Goal: Task Accomplishment & Management: Manage account settings

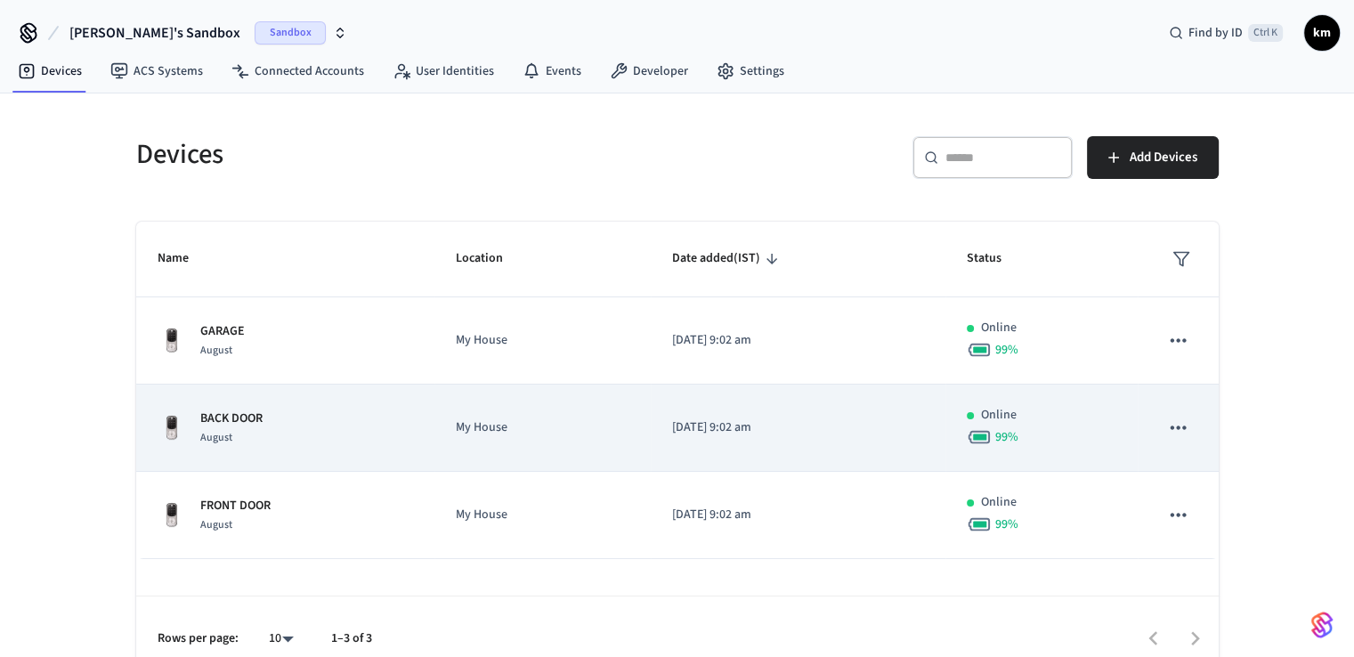
scroll to position [24, 0]
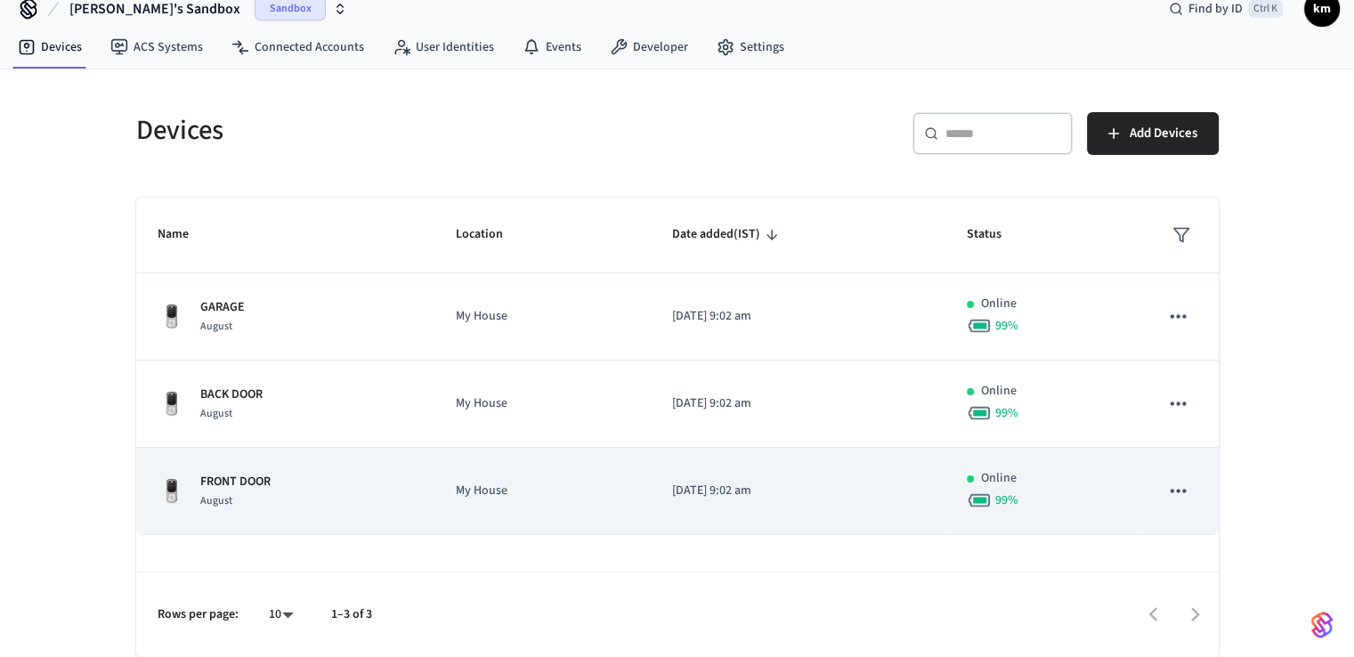
click at [230, 476] on p "FRONT DOOR" at bounding box center [235, 482] width 70 height 19
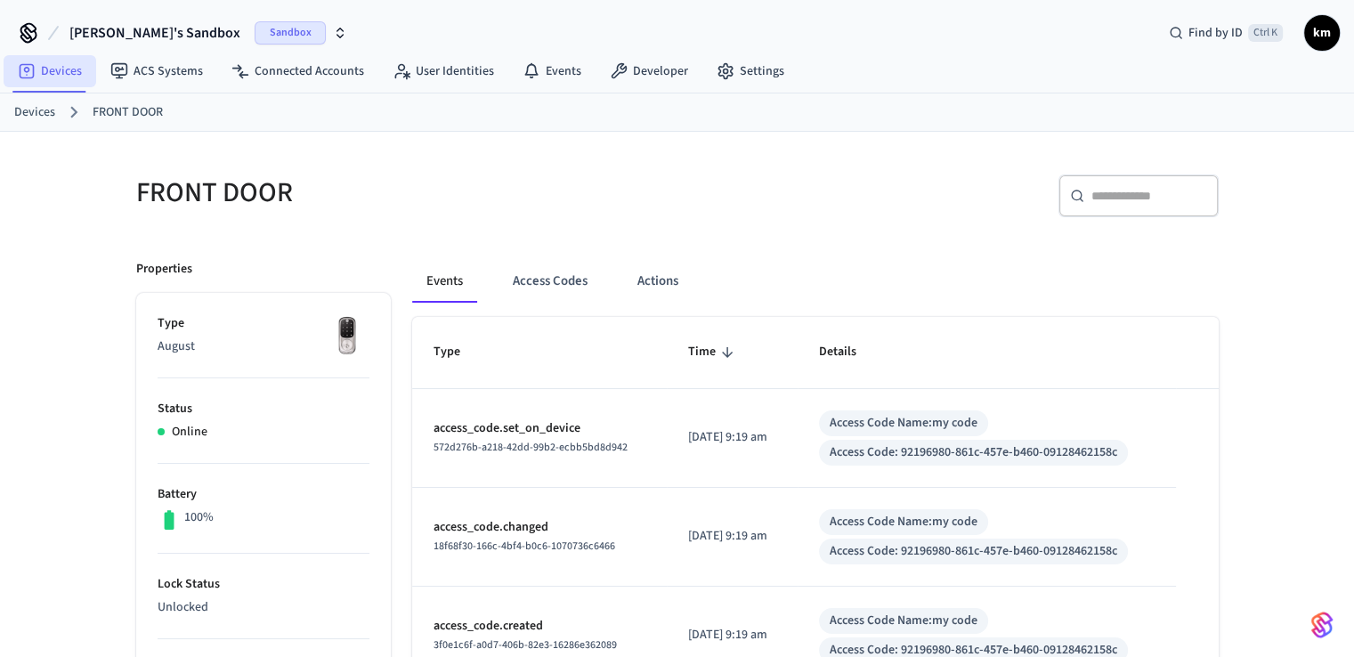
click at [44, 77] on link "Devices" at bounding box center [50, 71] width 93 height 32
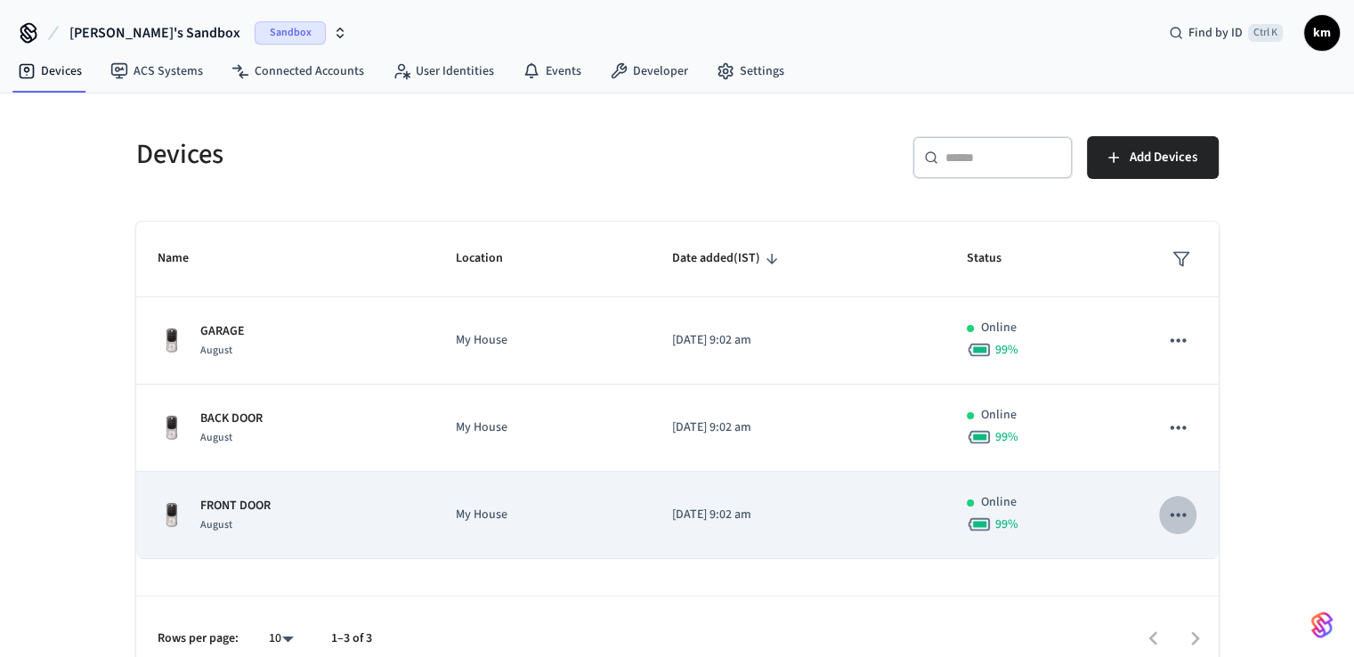
click at [1182, 513] on icon "sticky table" at bounding box center [1177, 515] width 15 height 4
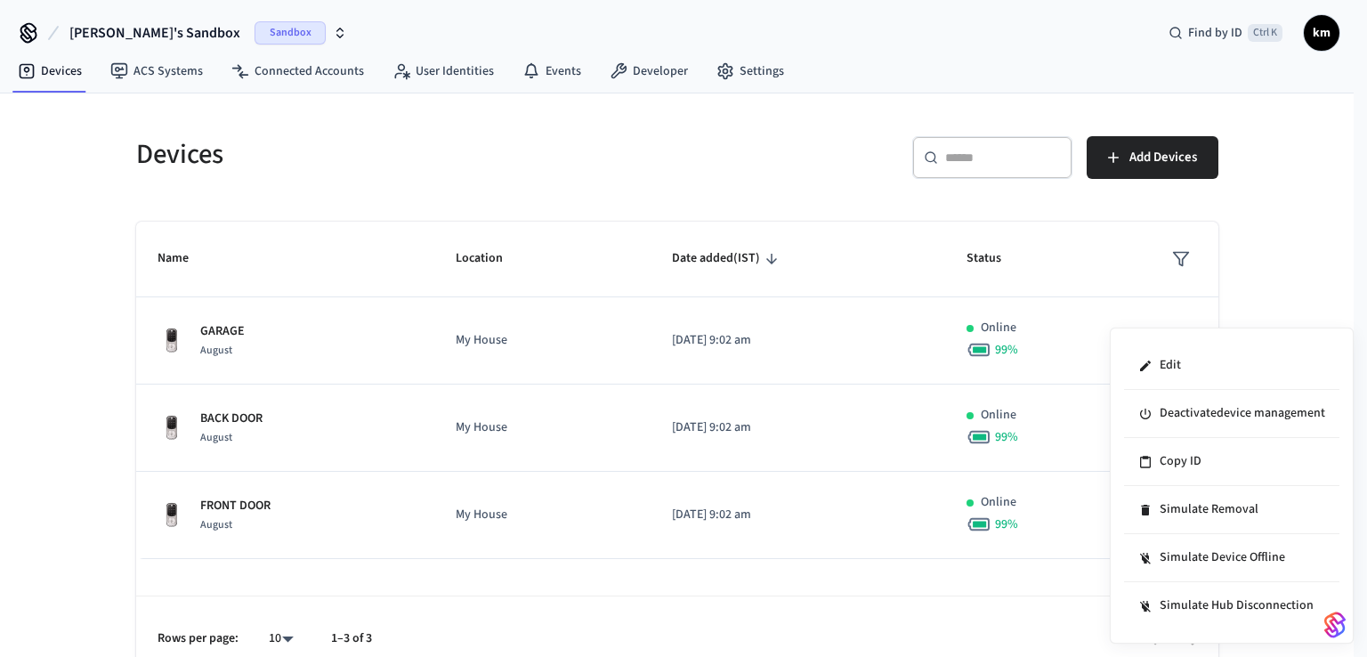
click at [25, 460] on div at bounding box center [683, 328] width 1367 height 657
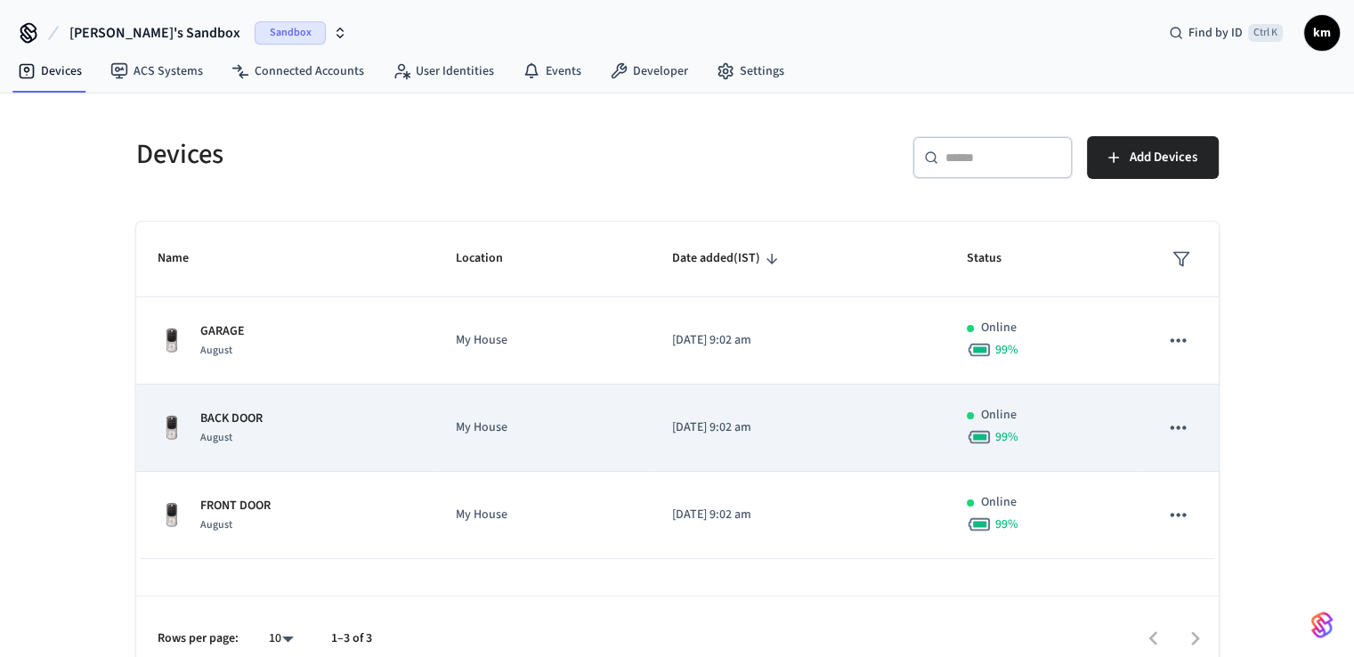
scroll to position [24, 0]
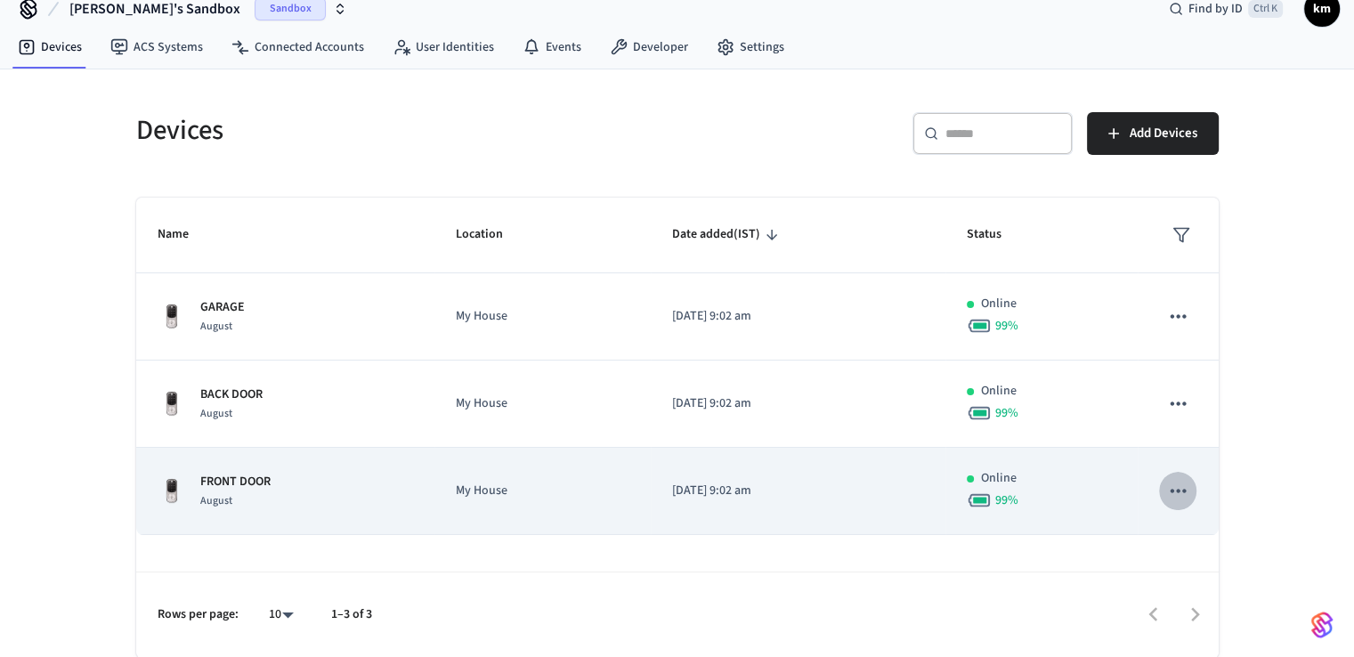
click at [1171, 495] on icon "sticky table" at bounding box center [1177, 490] width 23 height 23
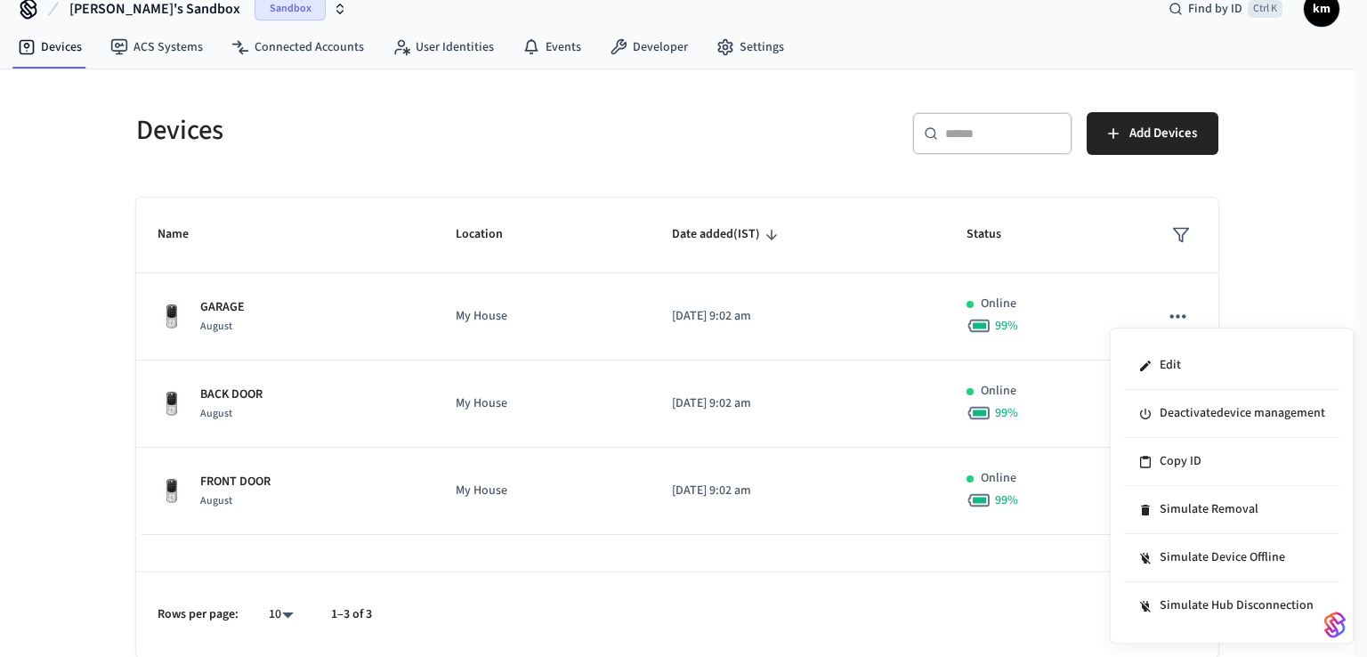
click at [1309, 267] on div at bounding box center [683, 328] width 1367 height 657
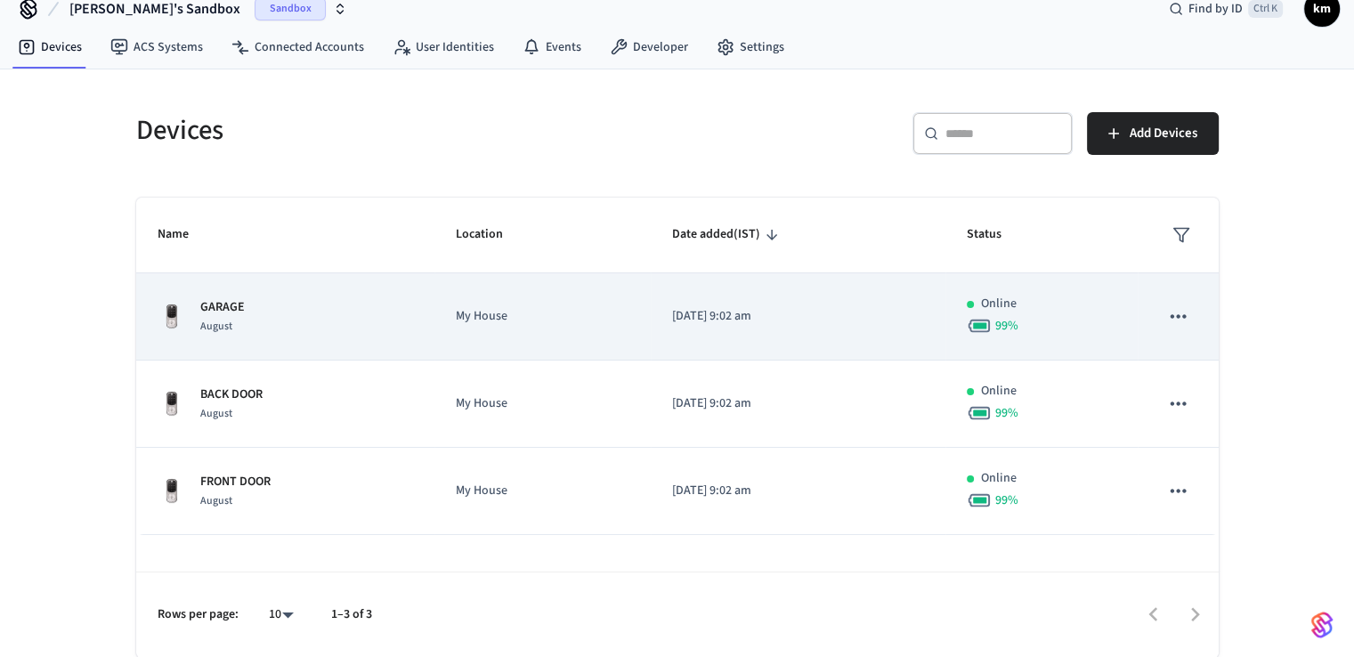
scroll to position [0, 0]
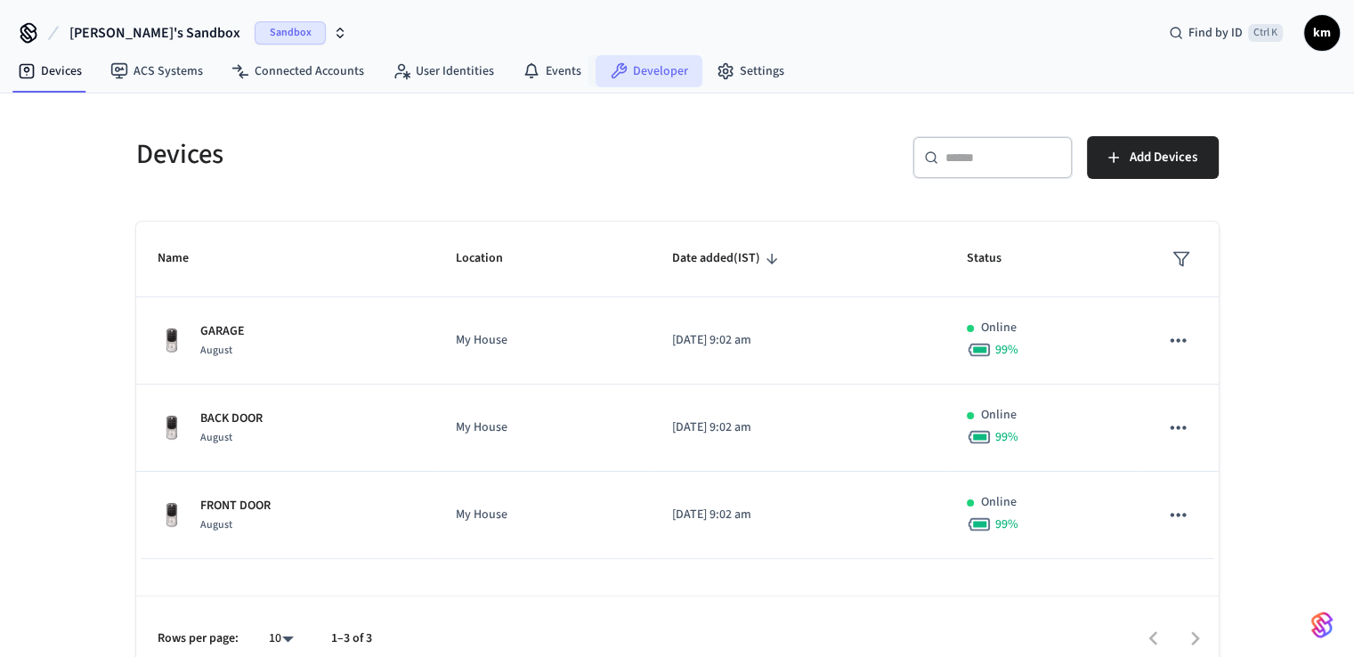
click at [629, 79] on link "Developer" at bounding box center [648, 71] width 107 height 32
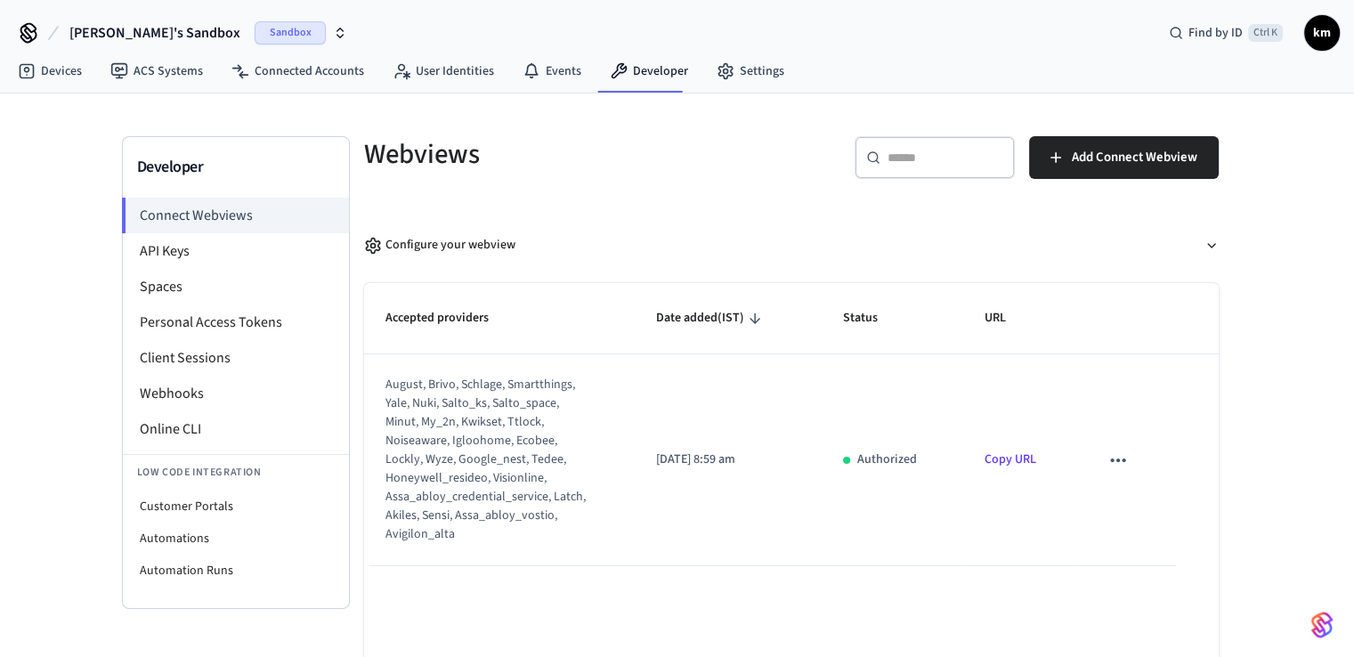
scroll to position [85, 0]
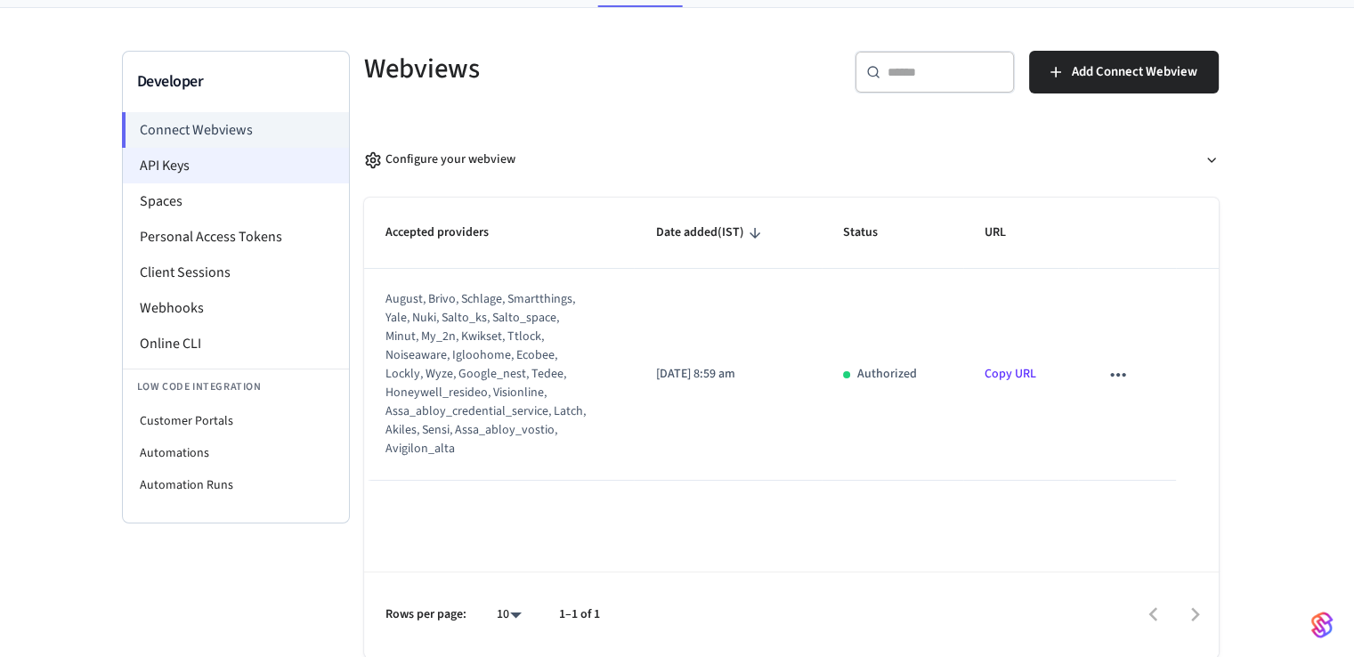
click at [174, 160] on li "API Keys" at bounding box center [236, 166] width 226 height 36
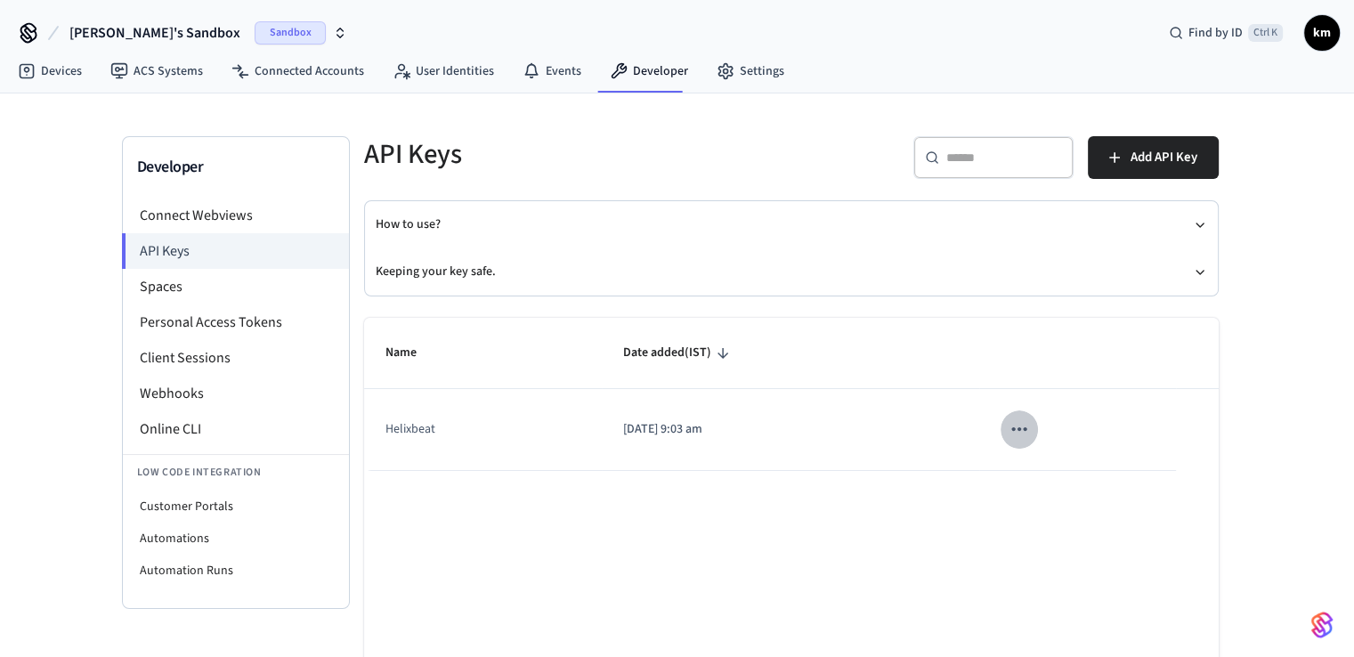
click at [1029, 435] on icon "sticky table" at bounding box center [1018, 428] width 23 height 23
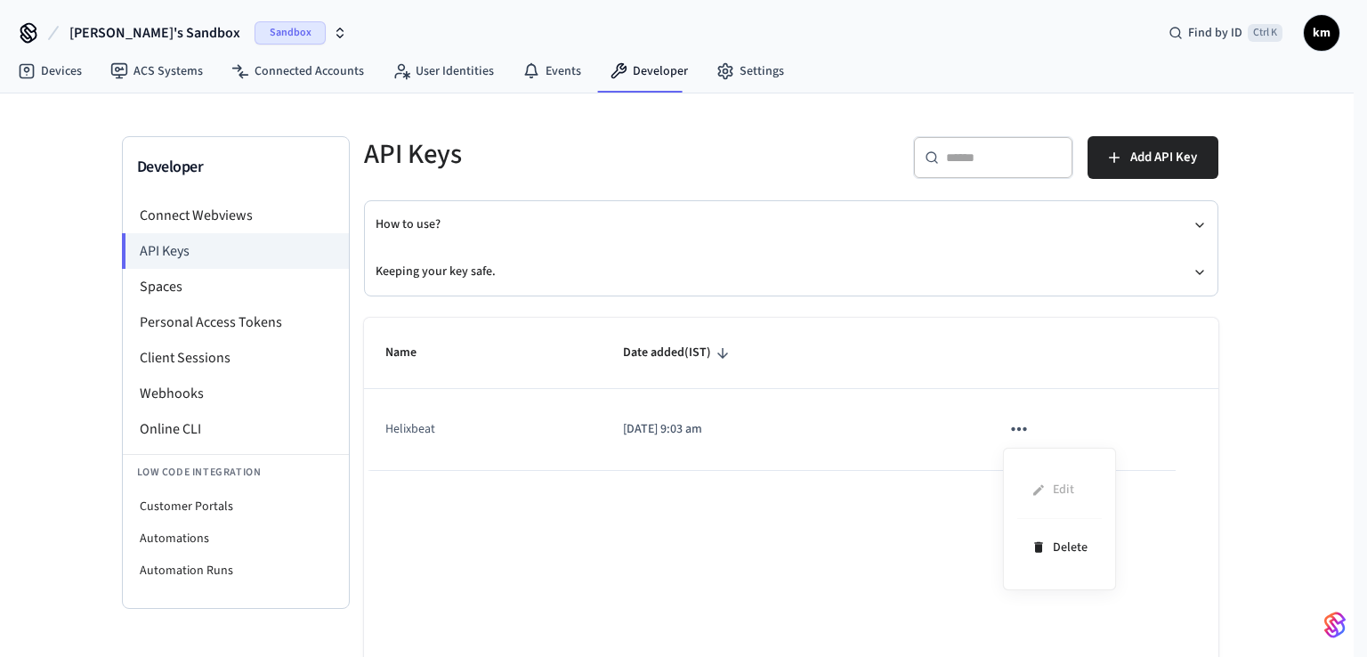
click at [641, 513] on div at bounding box center [683, 328] width 1367 height 657
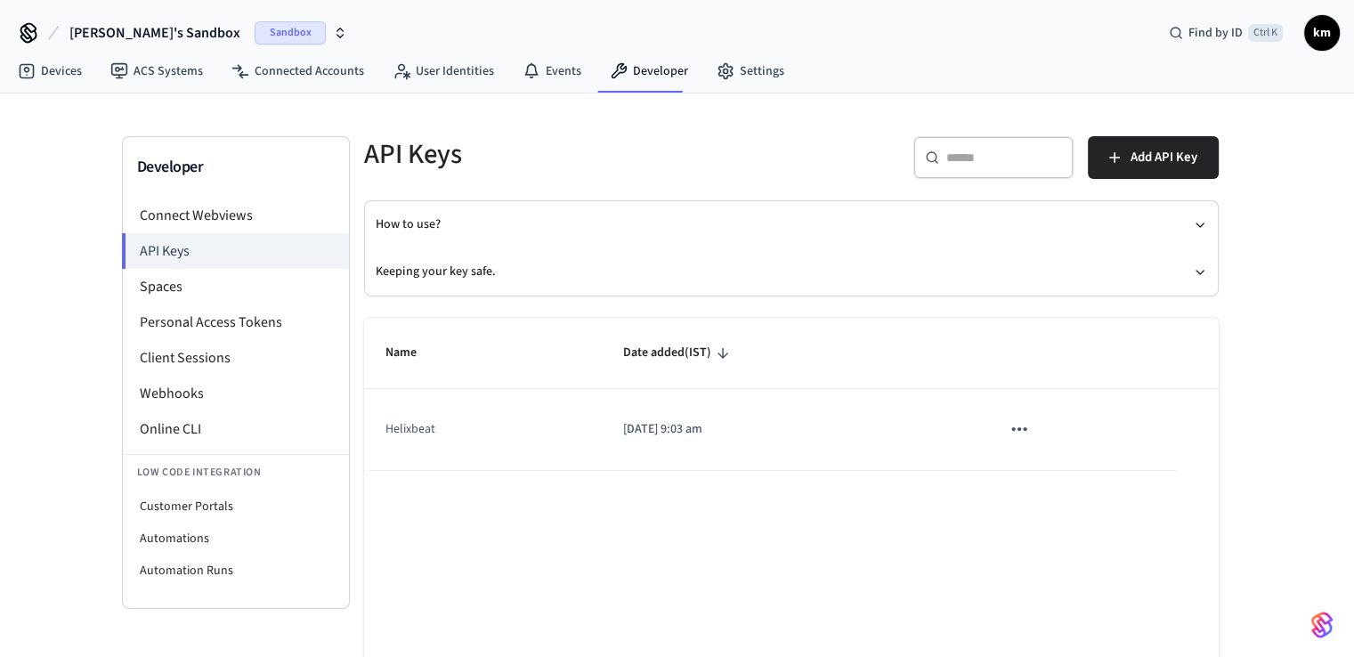
click at [407, 427] on td "Helixbeat" at bounding box center [483, 429] width 238 height 81
click at [1323, 29] on span "km" at bounding box center [1322, 33] width 32 height 32
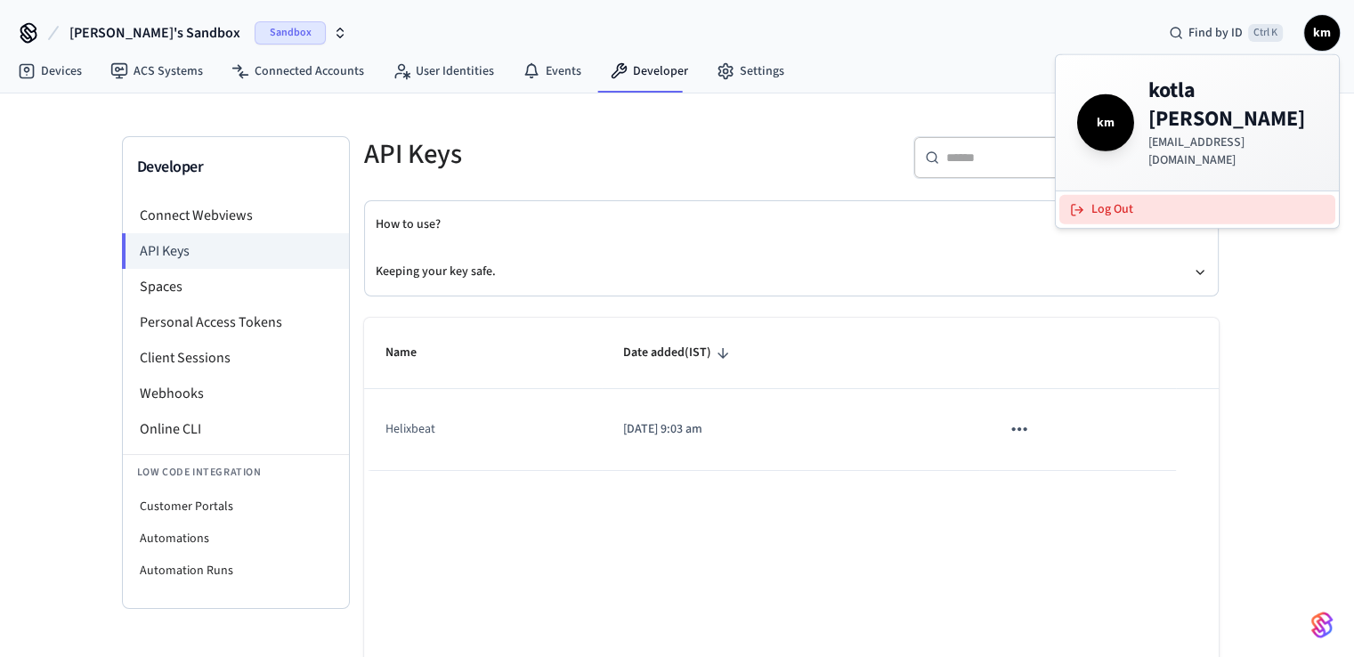
click at [1101, 195] on button "Log Out" at bounding box center [1197, 209] width 276 height 29
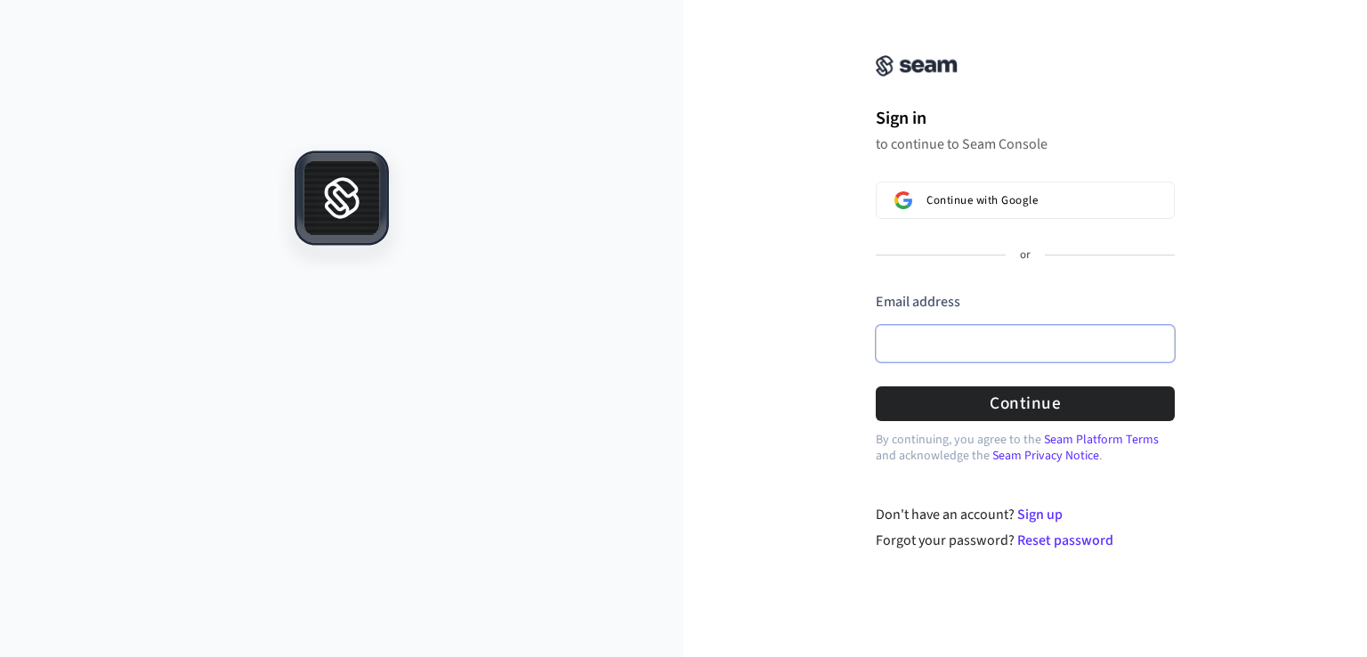
click at [960, 347] on input "Email address" at bounding box center [1025, 343] width 299 height 37
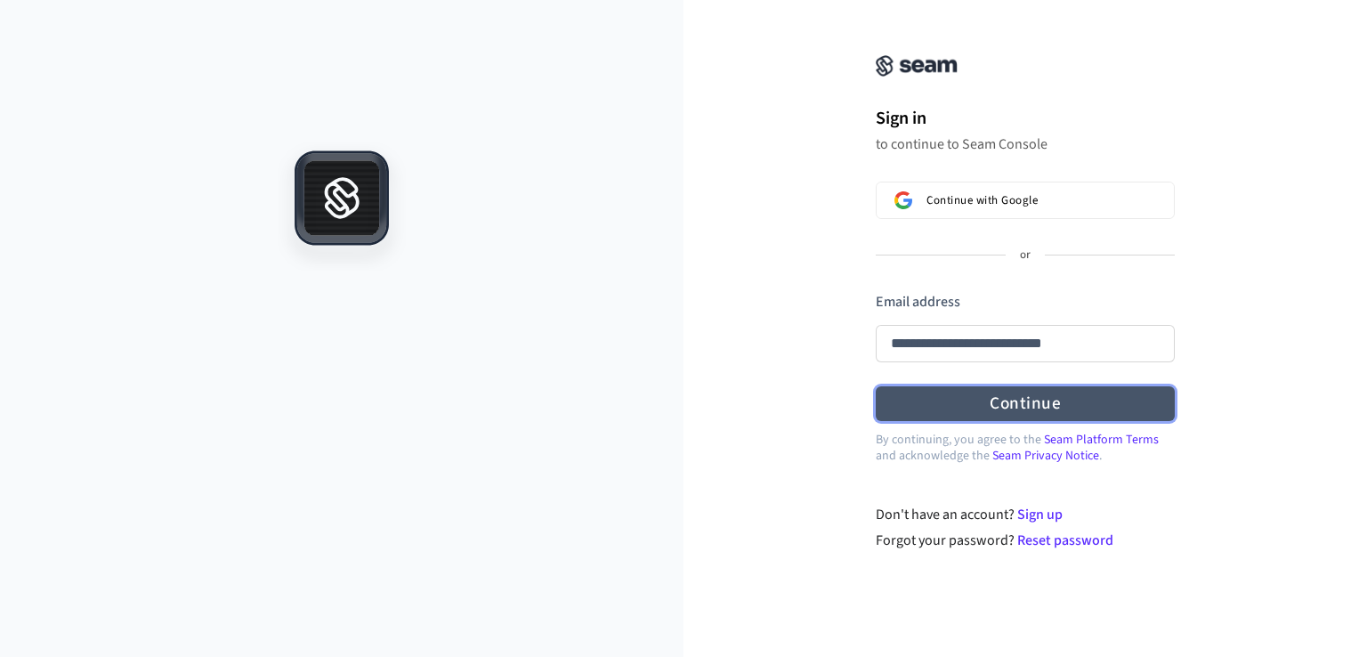
click at [983, 401] on button "Continue" at bounding box center [1025, 403] width 299 height 35
type input "**********"
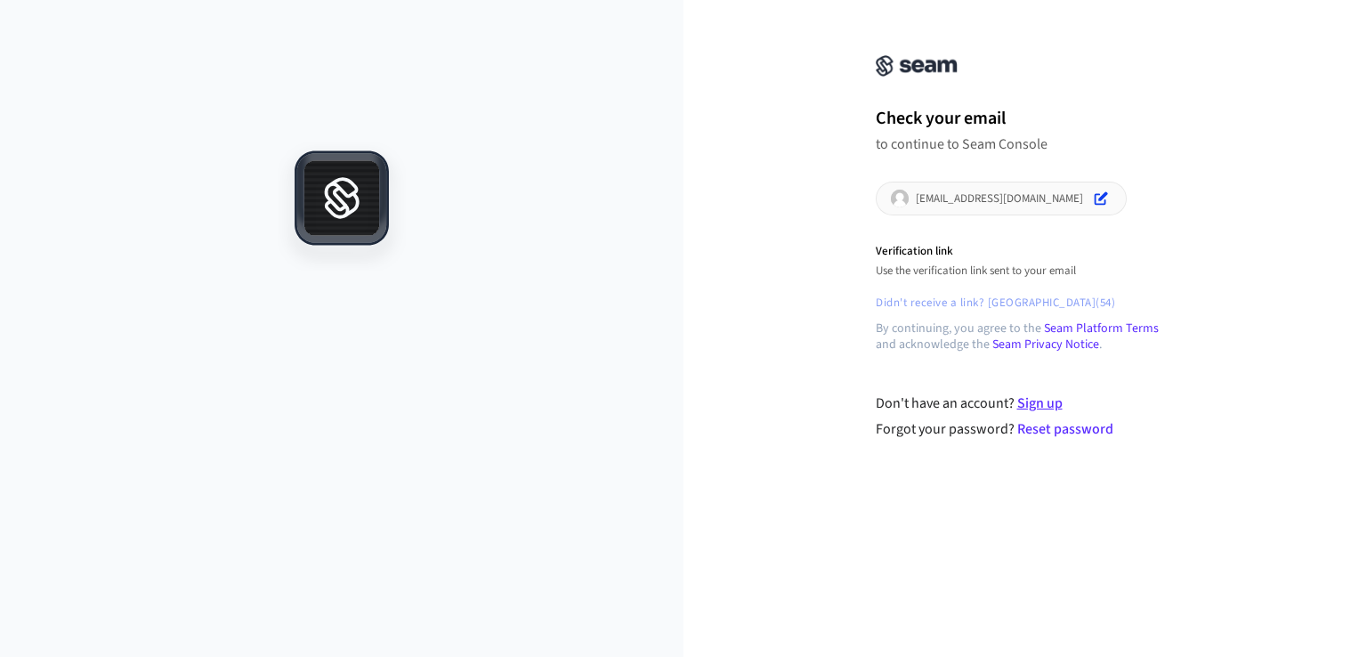
click at [1039, 403] on link "Sign up" at bounding box center [1039, 403] width 45 height 20
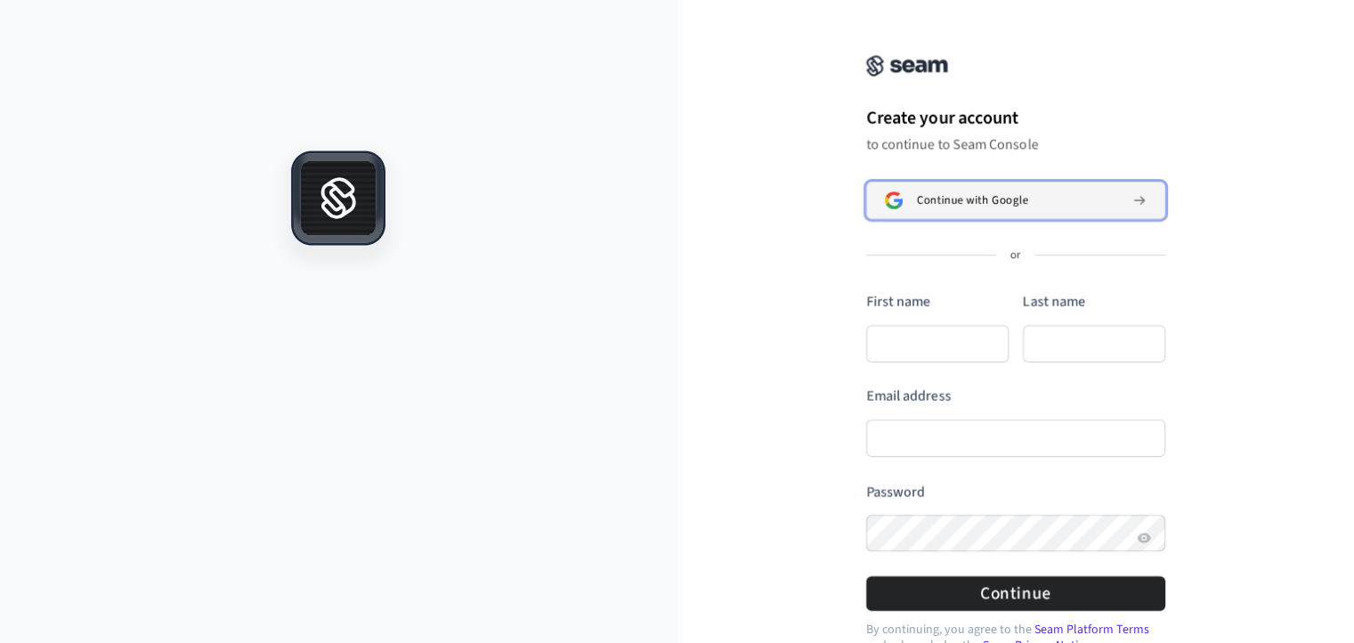
click at [1028, 195] on span "Continue with Google" at bounding box center [972, 200] width 111 height 14
